Goal: Task Accomplishment & Management: Manage account settings

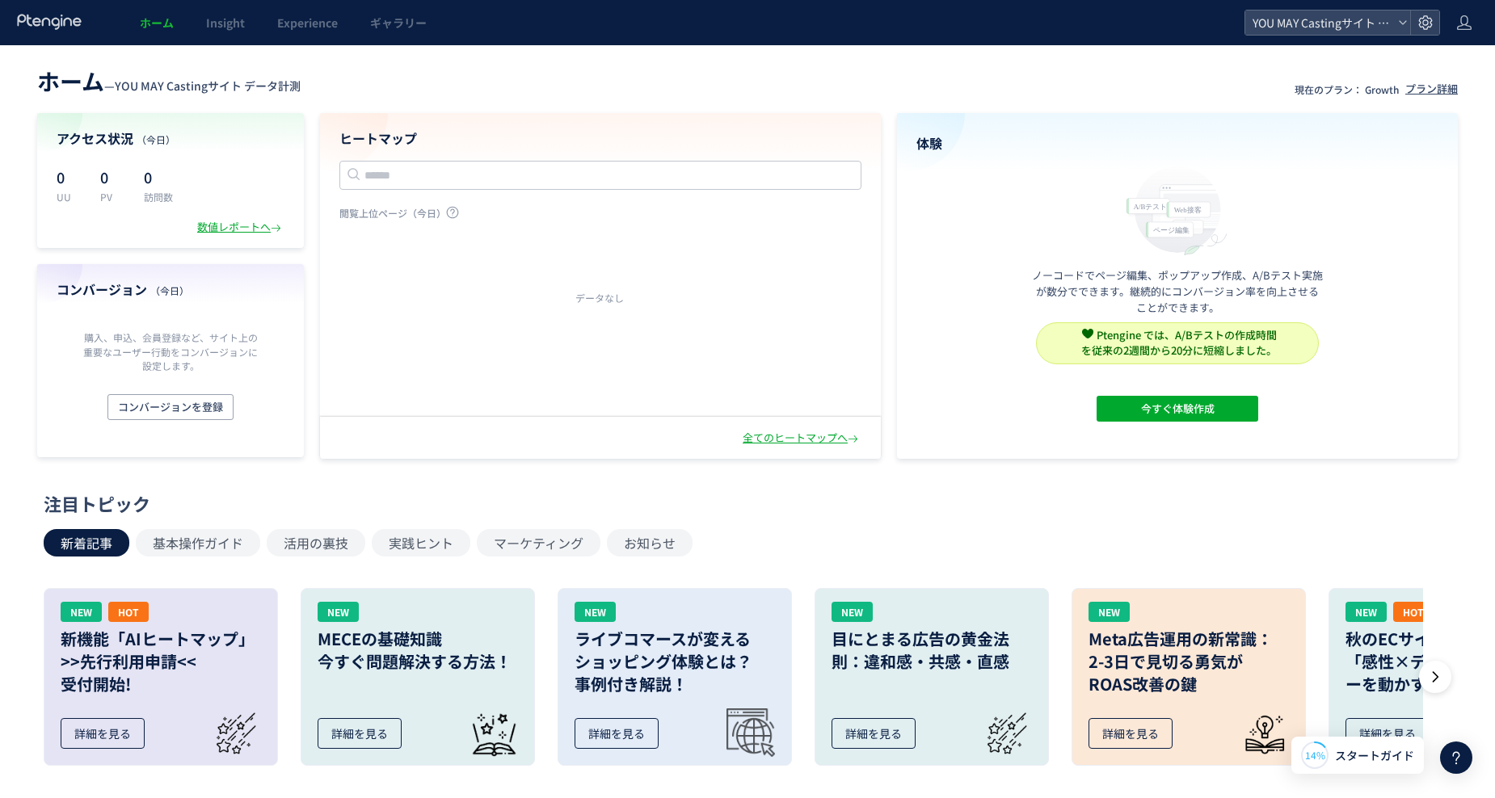
drag, startPoint x: 802, startPoint y: 60, endPoint x: 1392, endPoint y: 2, distance: 592.0
click at [802, 59] on div "ホーム — YOU MAY Castingサイト データ計測 現在のプラン： Growth プラン詳細 アクセス状況 （[DATE]） 0 UU 0 PV 0…" at bounding box center [747, 709] width 1495 height 1329
click at [1423, 19] on use at bounding box center [1425, 22] width 14 height 14
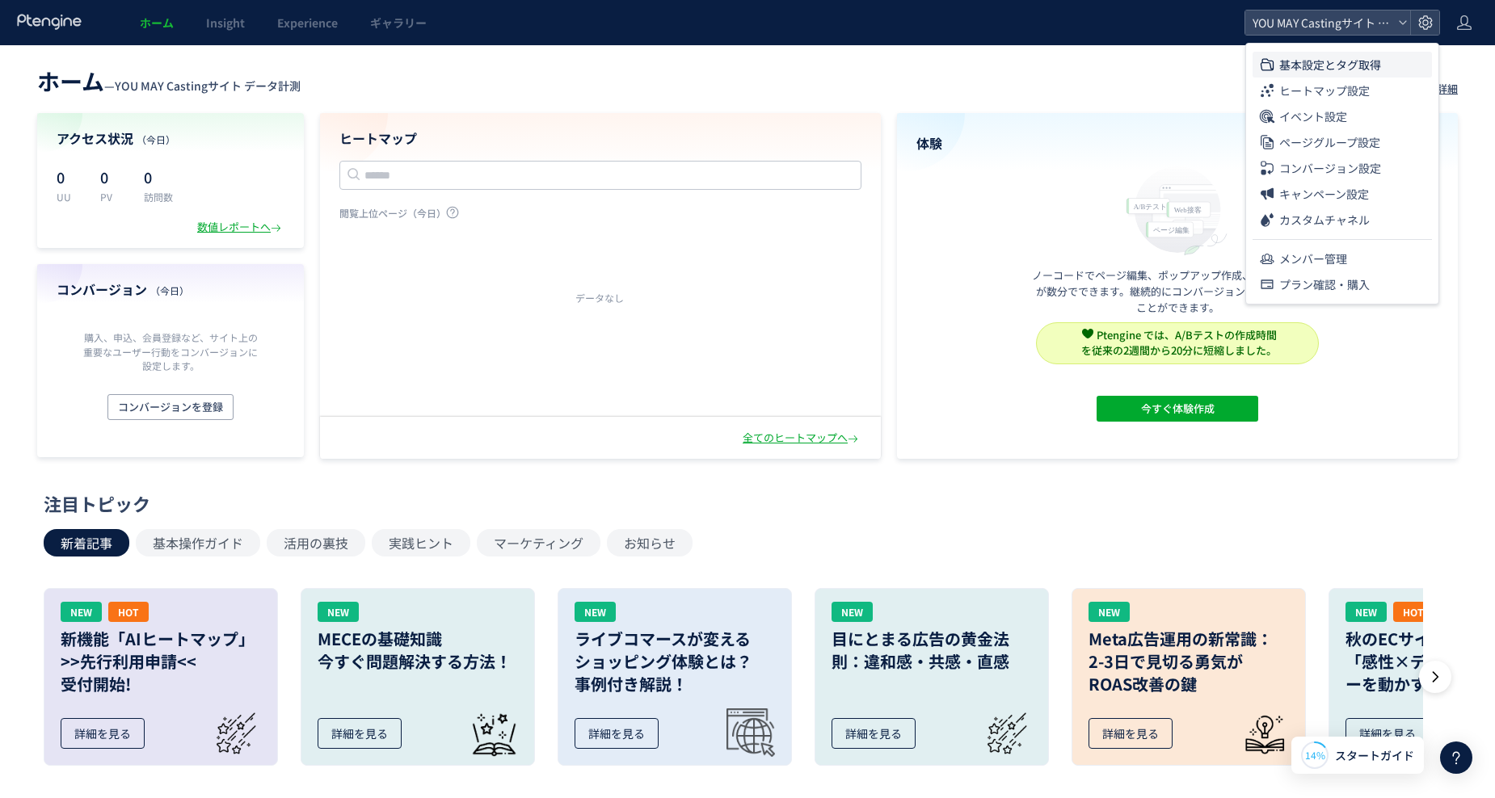
click at [1339, 67] on span "基本設定とタグ取得" at bounding box center [1330, 65] width 102 height 26
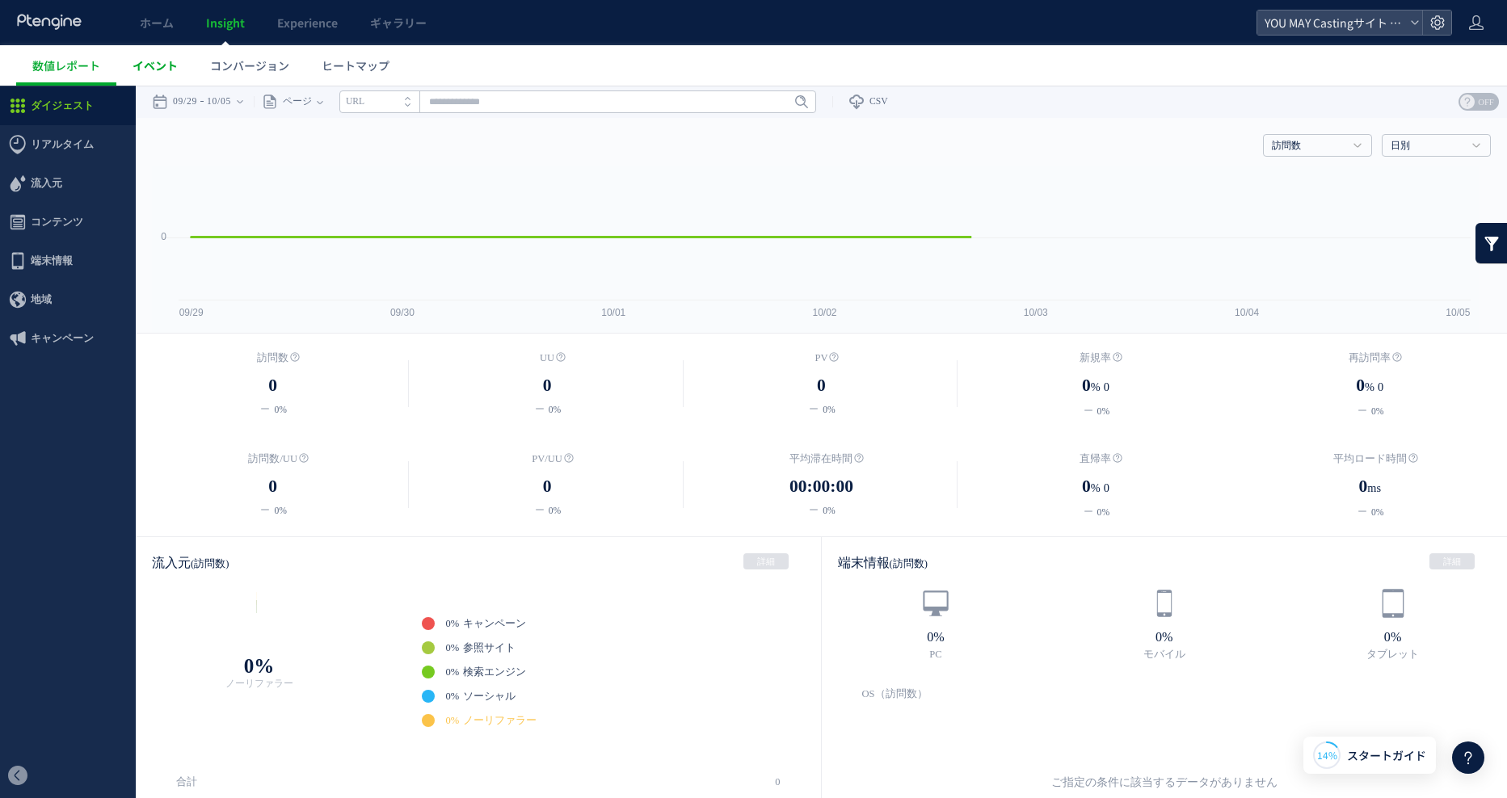
click at [154, 65] on span "イベント" at bounding box center [155, 65] width 45 height 16
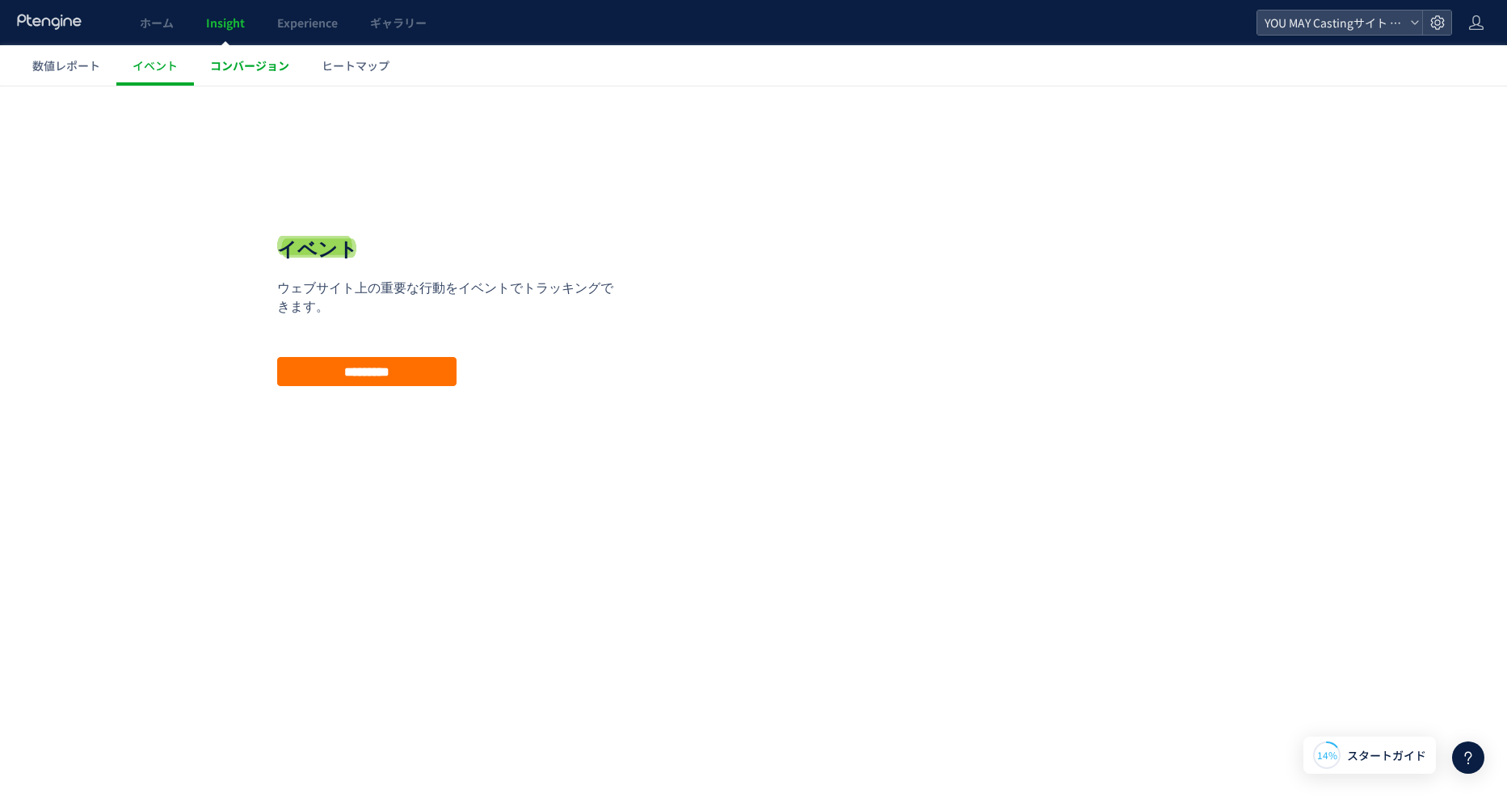
click at [248, 65] on span "コンバージョン" at bounding box center [249, 65] width 79 height 16
click at [367, 69] on span "ヒートマップ" at bounding box center [356, 65] width 68 height 16
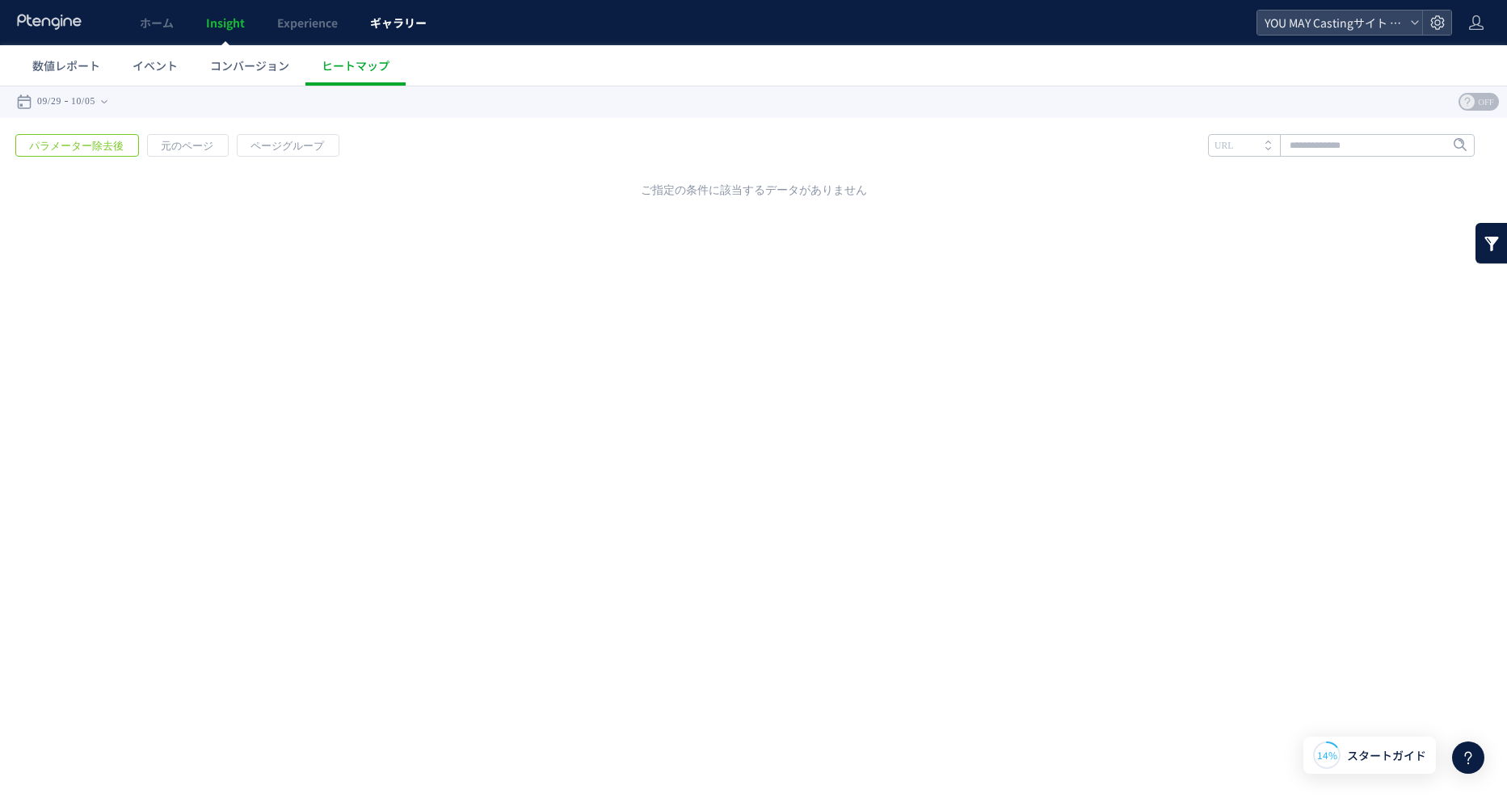
click at [381, 25] on span "ギャラリー" at bounding box center [398, 23] width 57 height 16
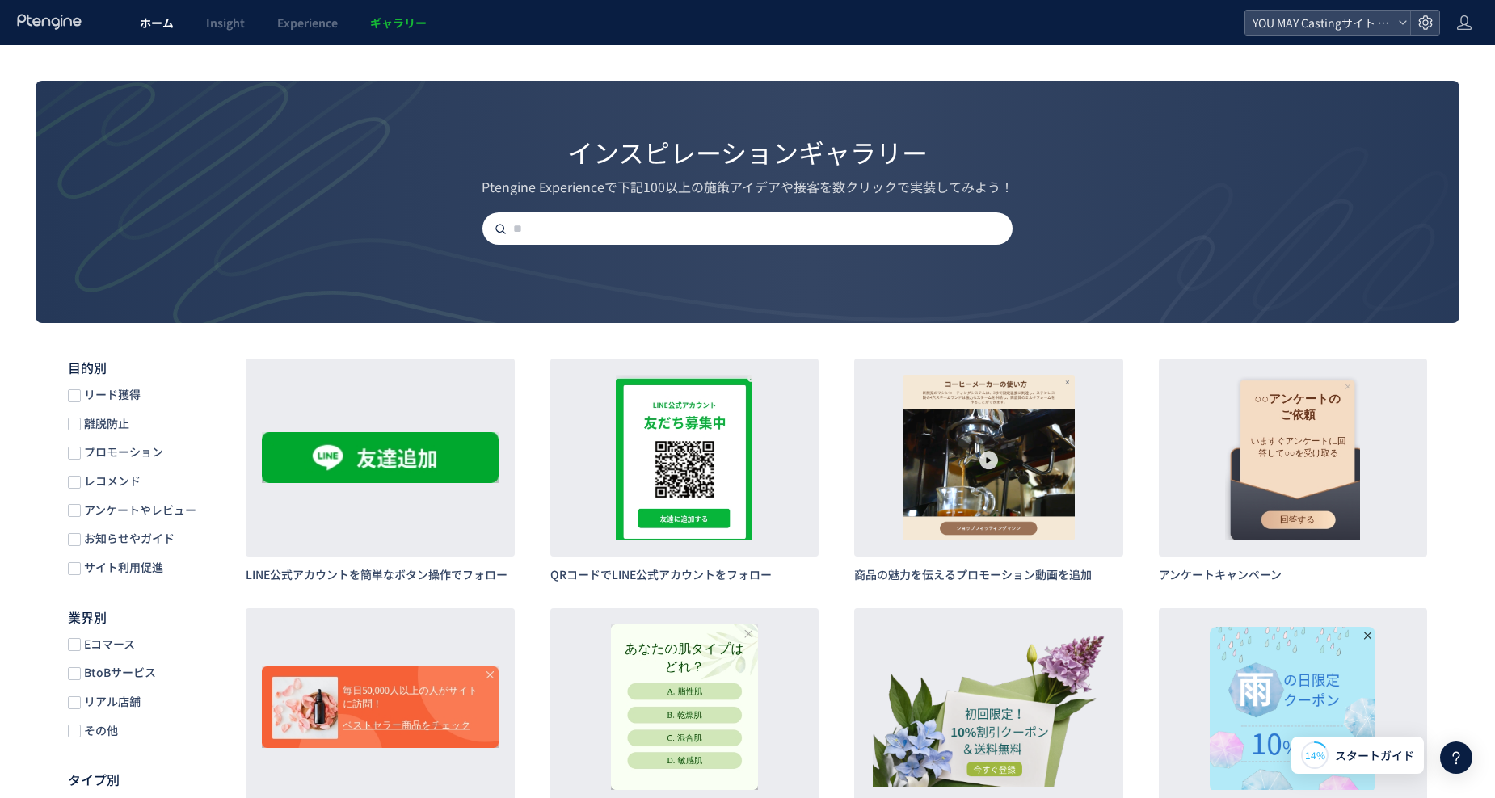
click at [158, 26] on span "ホーム" at bounding box center [157, 23] width 34 height 16
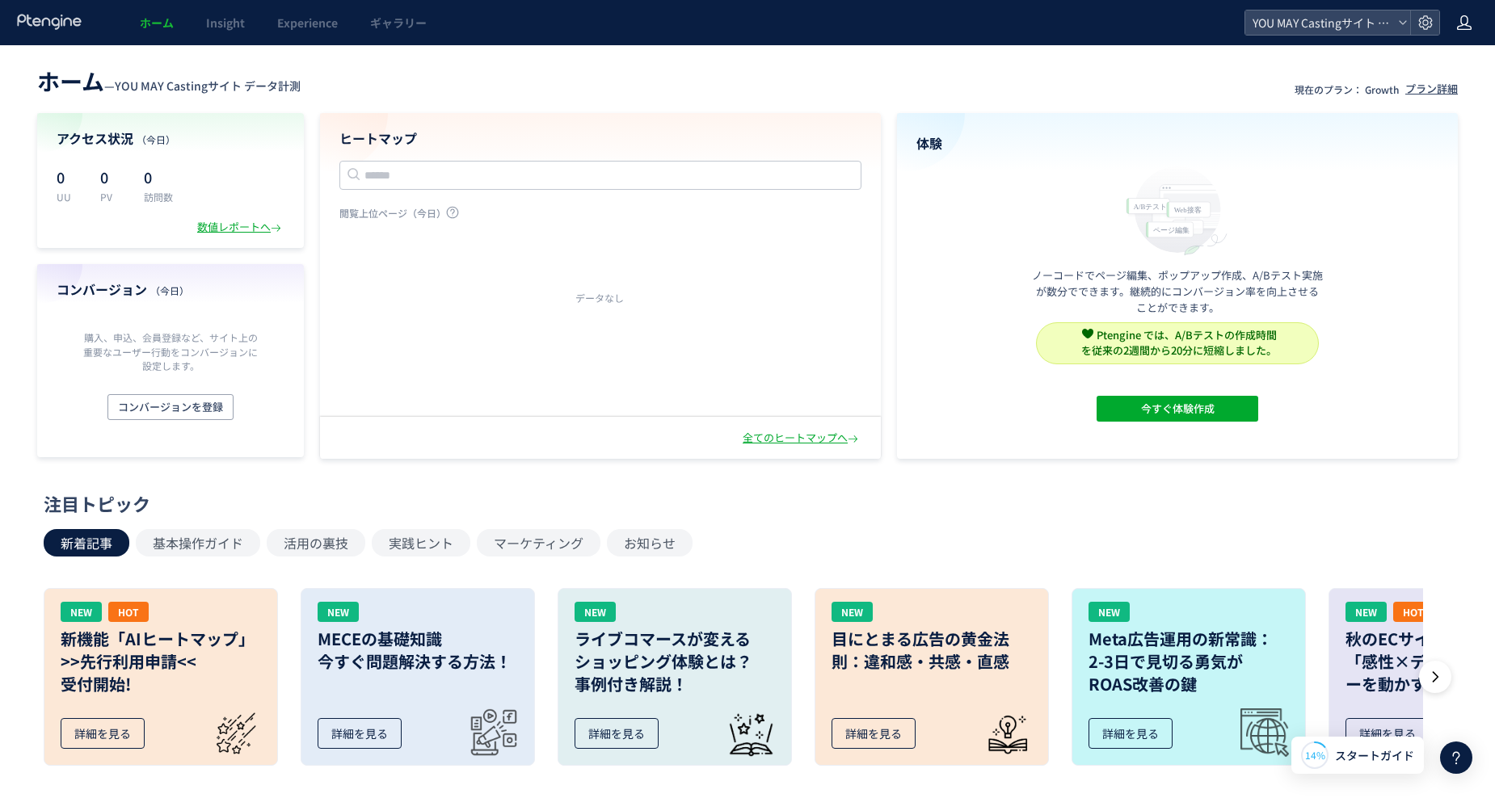
click at [1456, 20] on icon at bounding box center [1464, 23] width 16 height 16
click at [1430, 22] on icon at bounding box center [1426, 23] width 16 height 16
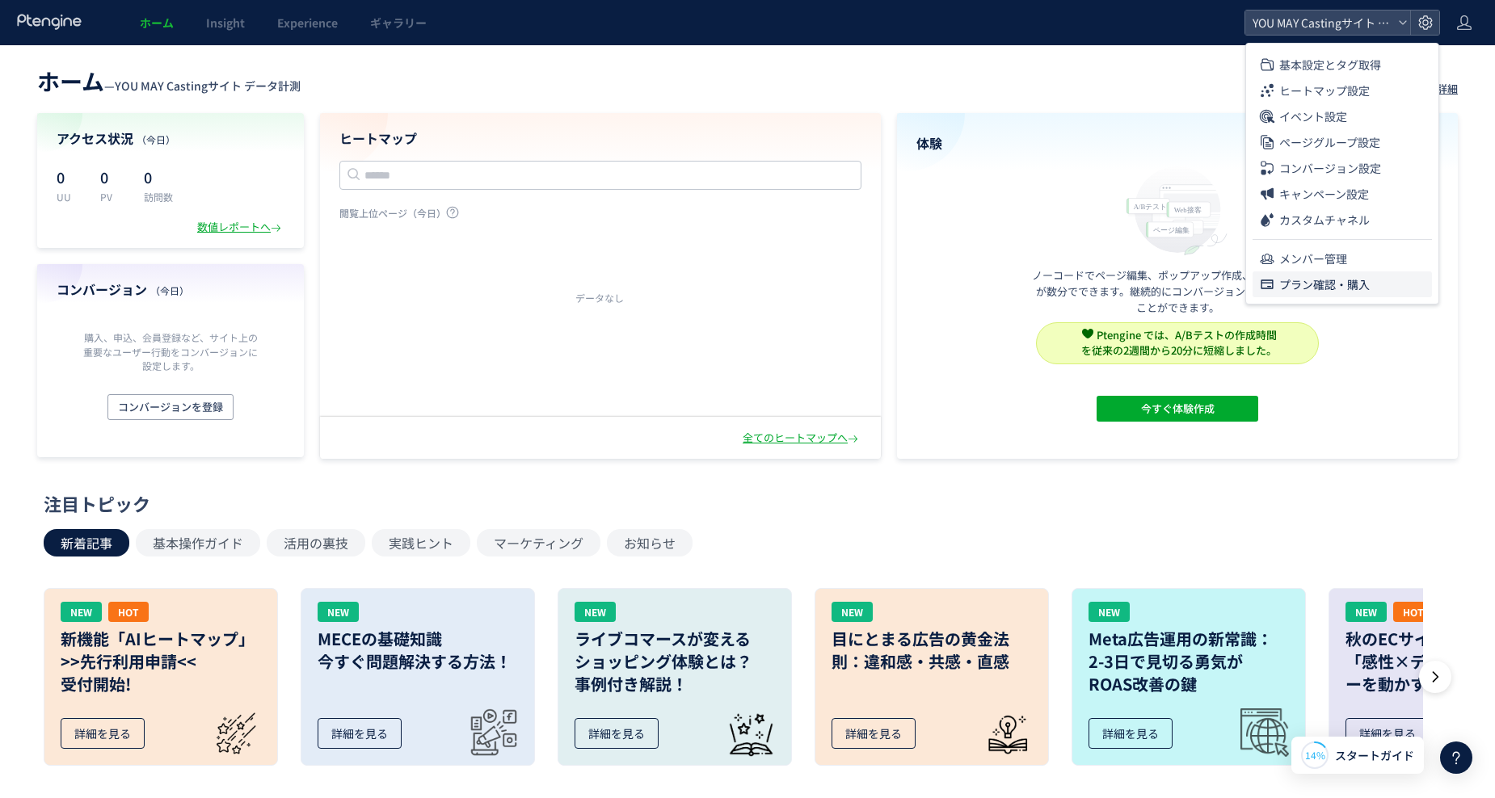
click at [1283, 289] on span "プラン確認・購入" at bounding box center [1324, 285] width 91 height 26
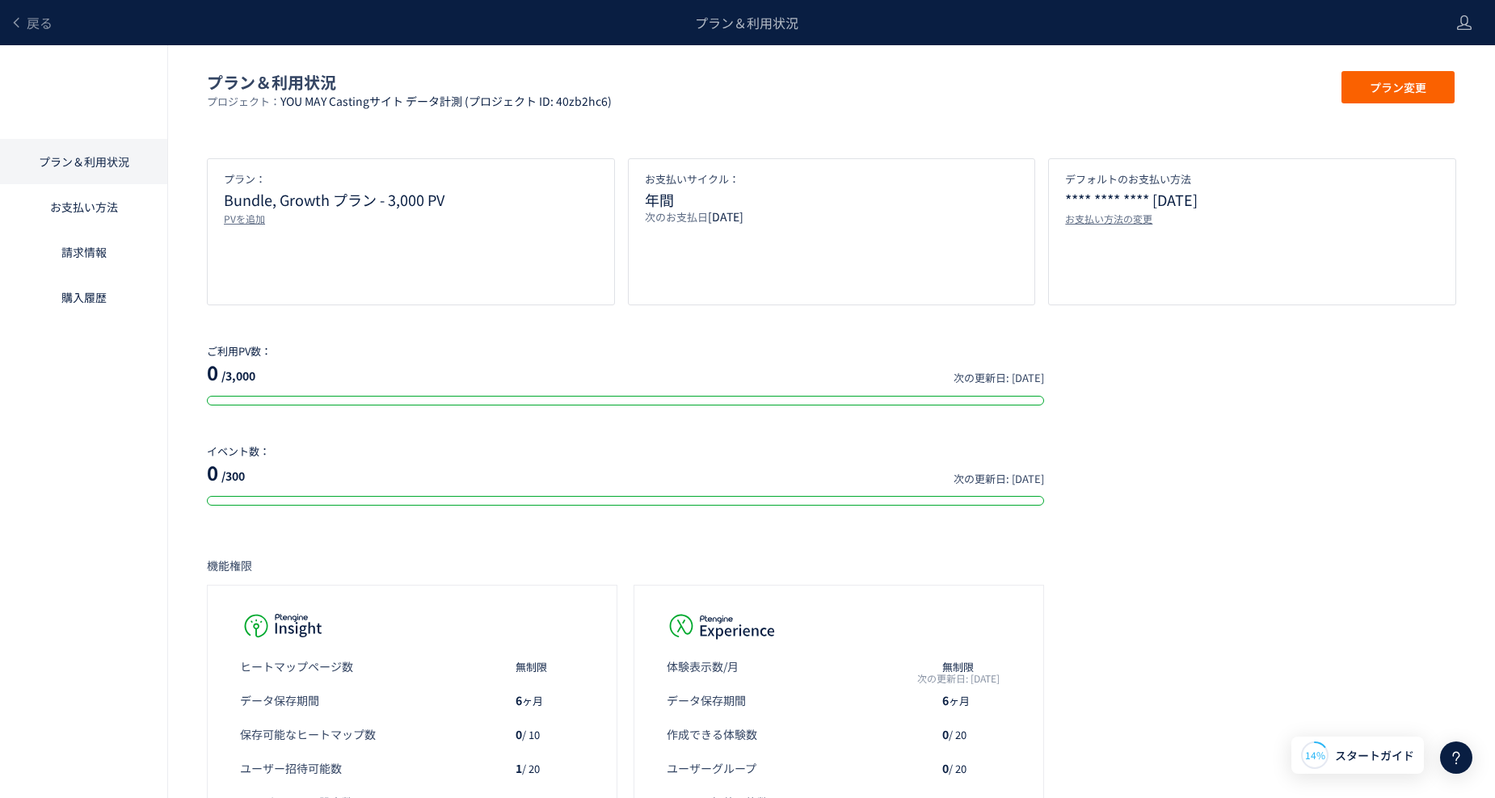
click at [474, 342] on div "プラン＆利用状況 プラン変更 プロジェクト： YOU MAY Castingサイト データ計測 (プロジェクト ID: 40zb2hc6) プラン： Bund…" at bounding box center [747, 652] width 1495 height 1214
click at [1305, 411] on div "プラン＆利用状況 プラン変更 プロジェクト： YOU MAY Castingサイト データ計測 (プロジェクト ID: 40zb2hc6) プラン： Bund…" at bounding box center [747, 652] width 1495 height 1214
drag, startPoint x: 1309, startPoint y: 411, endPoint x: 1321, endPoint y: 405, distance: 13.4
